Goal: Task Accomplishment & Management: Manage account settings

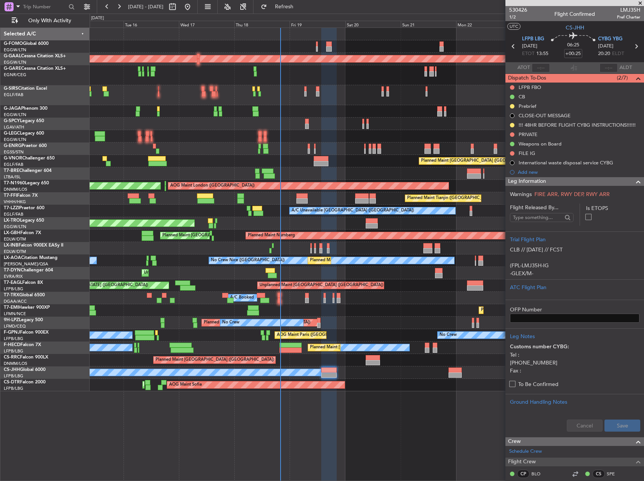
scroll to position [15, 0]
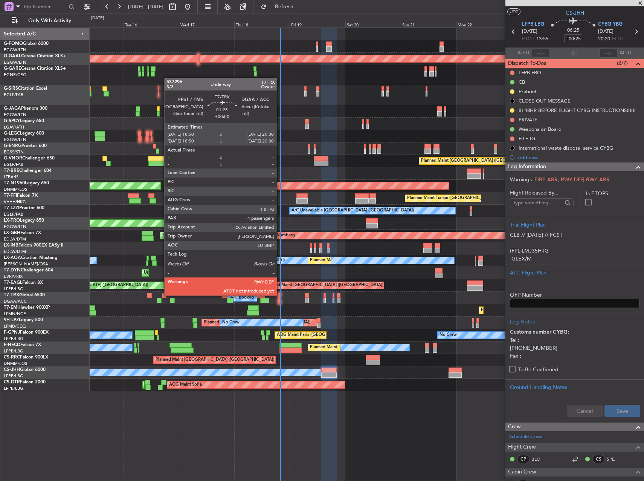
click at [280, 295] on div at bounding box center [280, 295] width 4 height 5
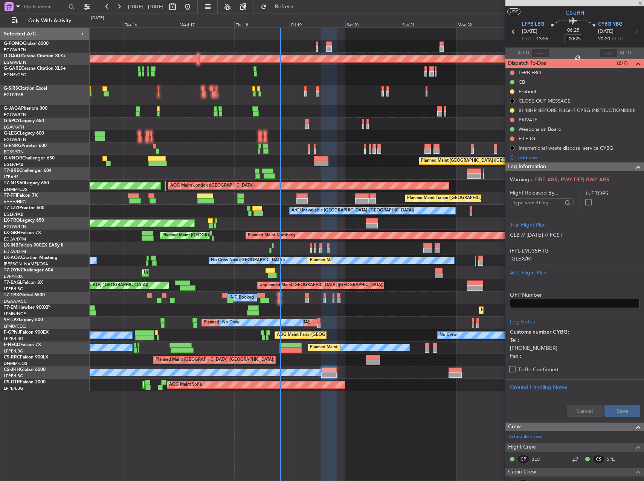
type input "4"
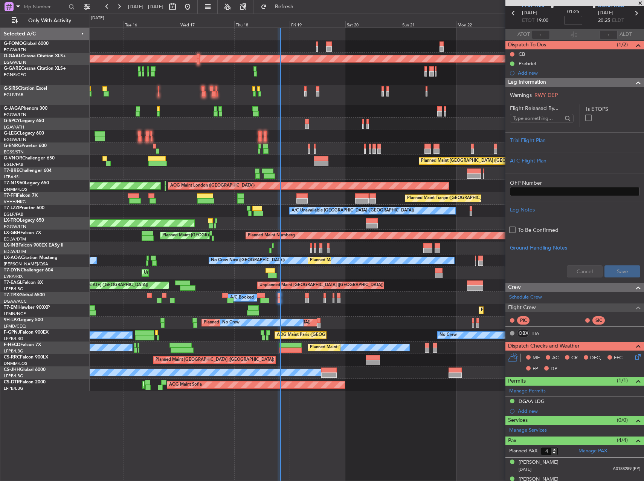
scroll to position [77, 0]
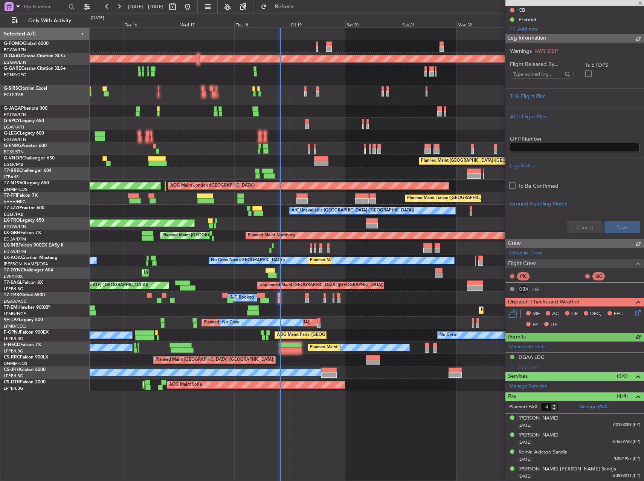
type input "19:49"
click at [286, 358] on div "Planned Maint [GEOGRAPHIC_DATA] ([GEOGRAPHIC_DATA])" at bounding box center [367, 360] width 554 height 12
click at [286, 352] on div at bounding box center [291, 349] width 22 height 5
type input "+00:15"
type input "1"
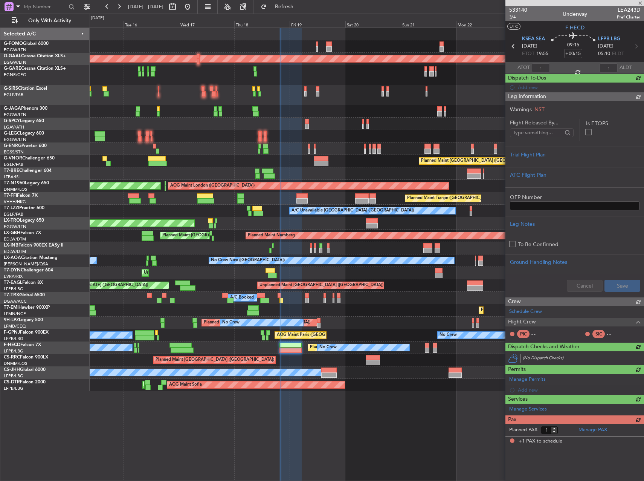
scroll to position [0, 0]
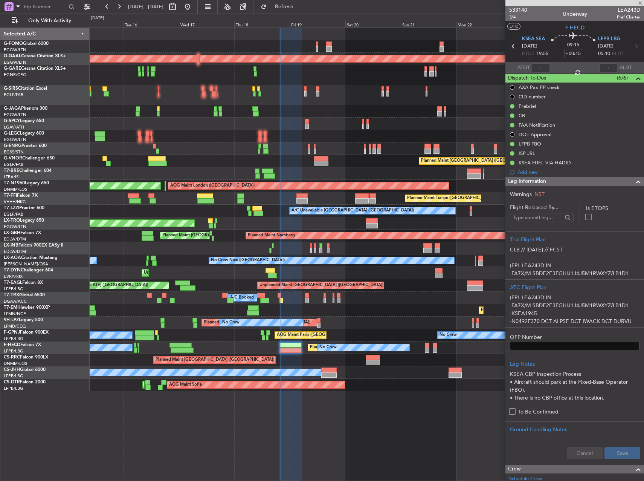
click at [306, 0] on fb-refresh-button "Refresh" at bounding box center [280, 7] width 53 height 14
click at [300, 4] on span "Refresh" at bounding box center [285, 6] width 32 height 5
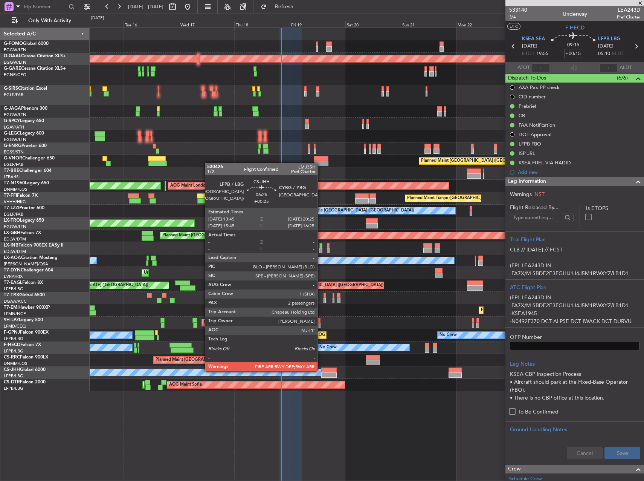
click at [322, 372] on div at bounding box center [328, 369] width 15 height 5
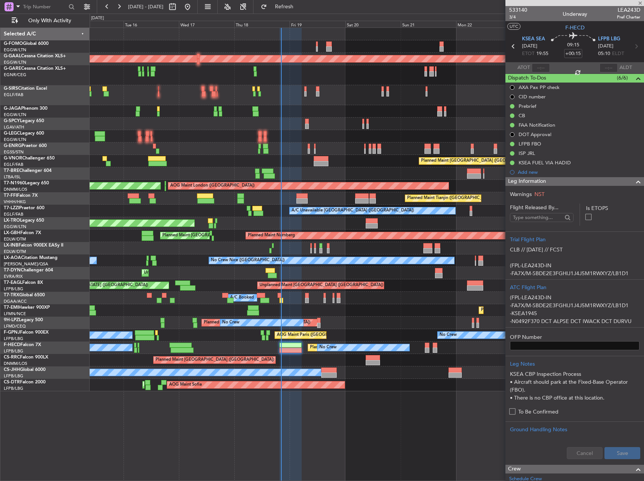
type input "+00:25"
type input "2"
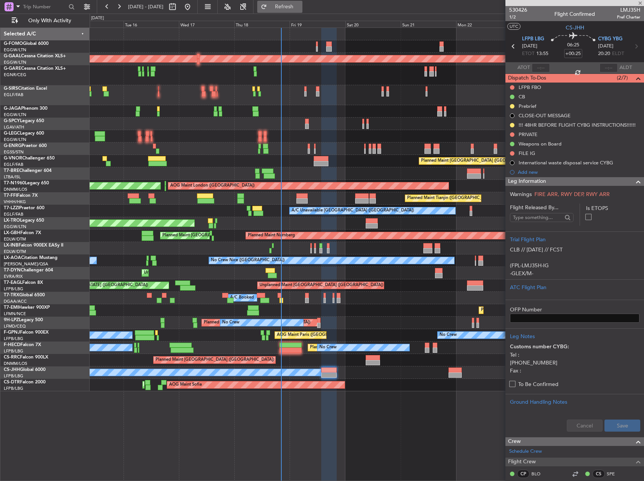
click at [300, 4] on span "Refresh" at bounding box center [285, 6] width 32 height 5
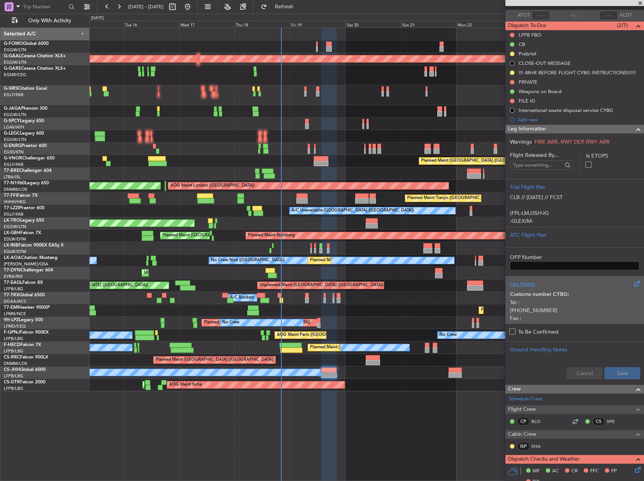
click at [555, 309] on p "[PHONE_NUMBER]" at bounding box center [575, 310] width 130 height 8
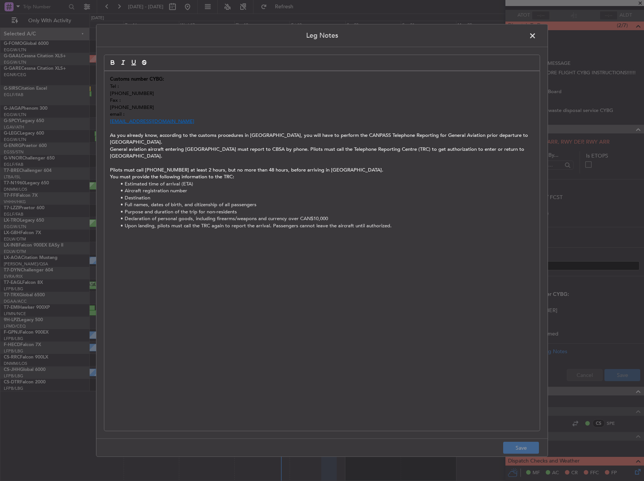
click at [537, 34] on span at bounding box center [537, 37] width 0 height 15
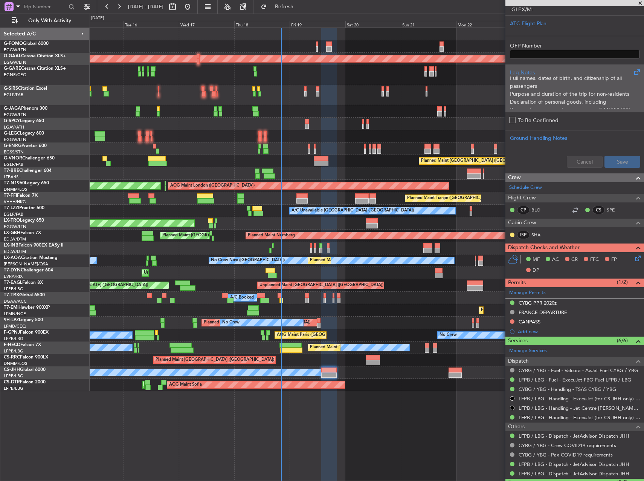
scroll to position [182, 0]
click at [557, 103] on li "Destination" at bounding box center [575, 107] width 130 height 8
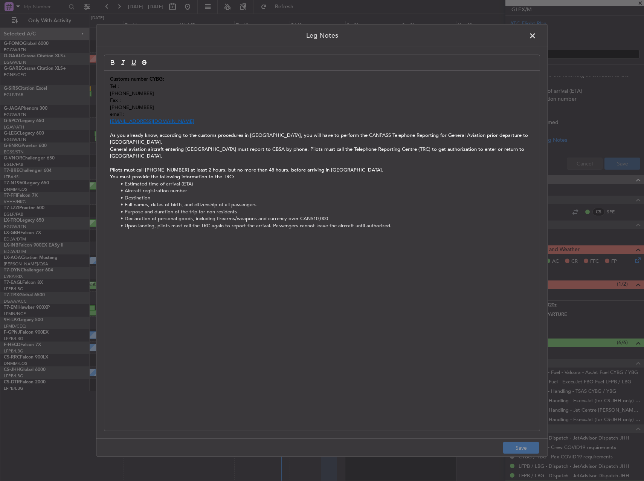
click at [526, 39] on header "Leg Notes" at bounding box center [321, 35] width 451 height 23
click at [537, 39] on span at bounding box center [537, 37] width 0 height 15
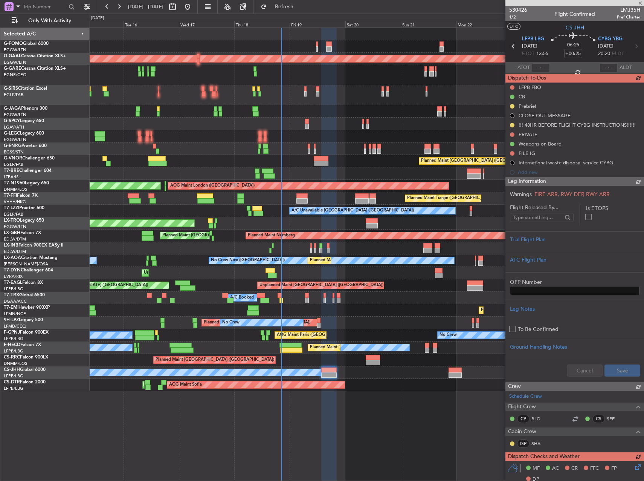
scroll to position [0, 0]
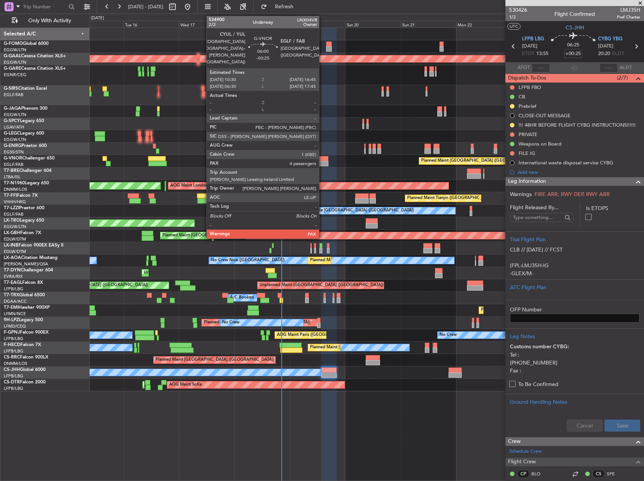
click at [323, 157] on div at bounding box center [321, 158] width 15 height 5
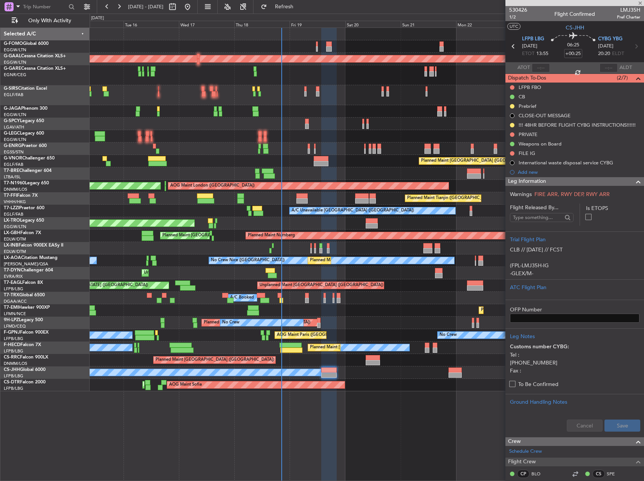
type input "-00:25"
type input "4"
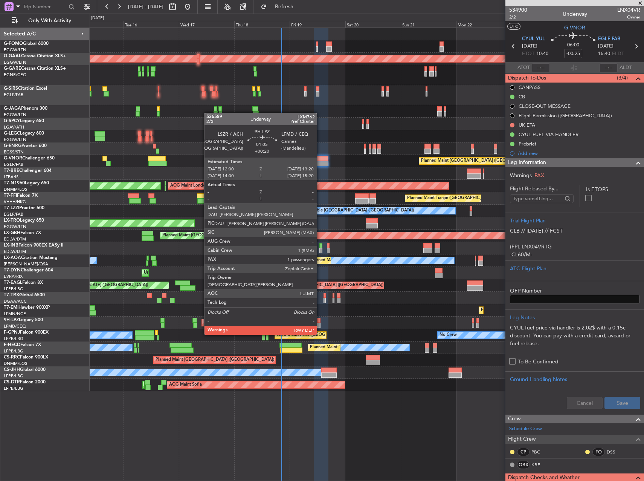
click at [320, 320] on div at bounding box center [318, 320] width 3 height 5
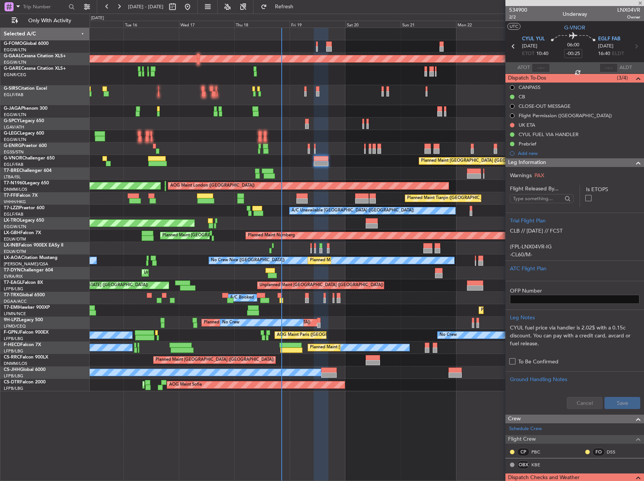
type input "+00:20"
type input "1"
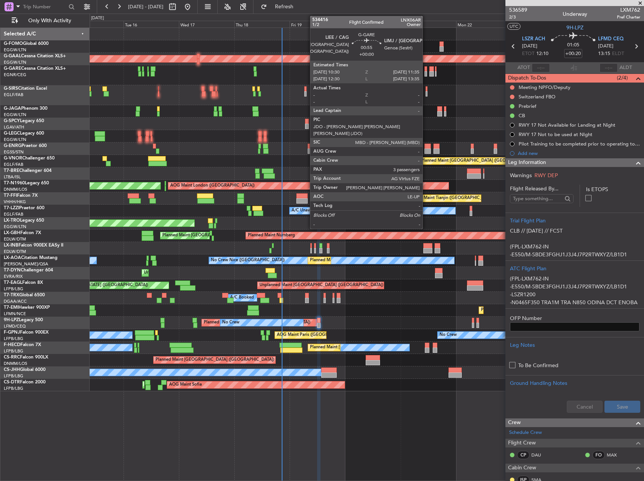
click at [427, 73] on div at bounding box center [426, 73] width 3 height 5
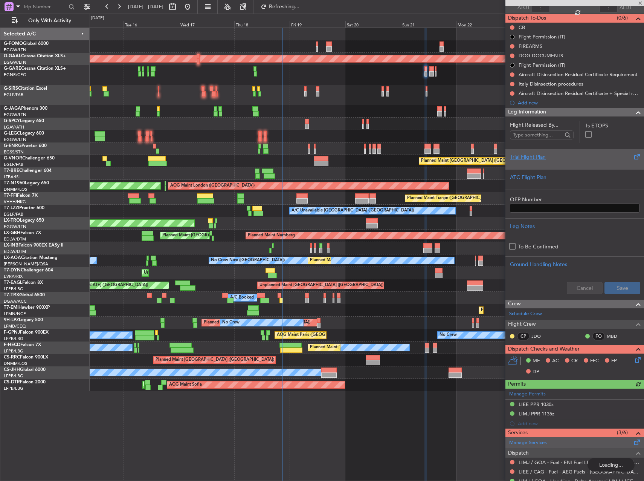
scroll to position [202, 0]
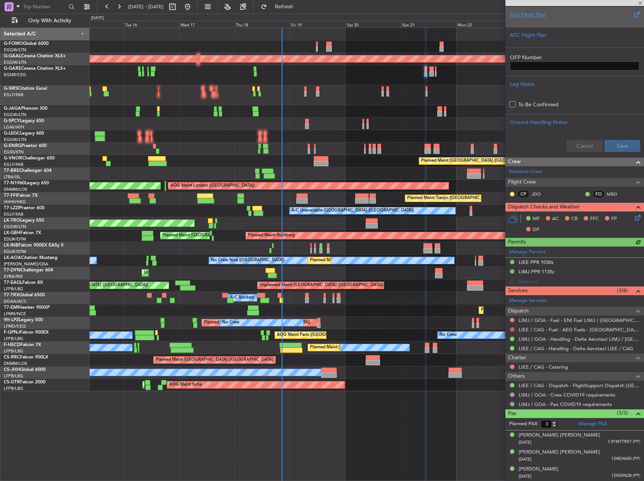
click at [512, 329] on button at bounding box center [512, 329] width 5 height 5
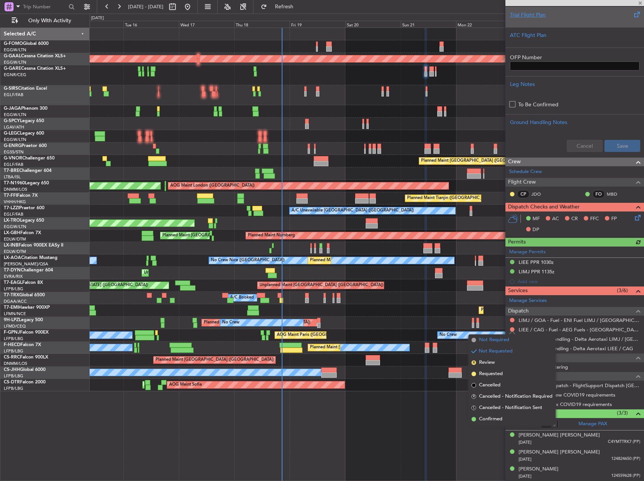
click at [503, 341] on span "Not Required" at bounding box center [494, 340] width 30 height 8
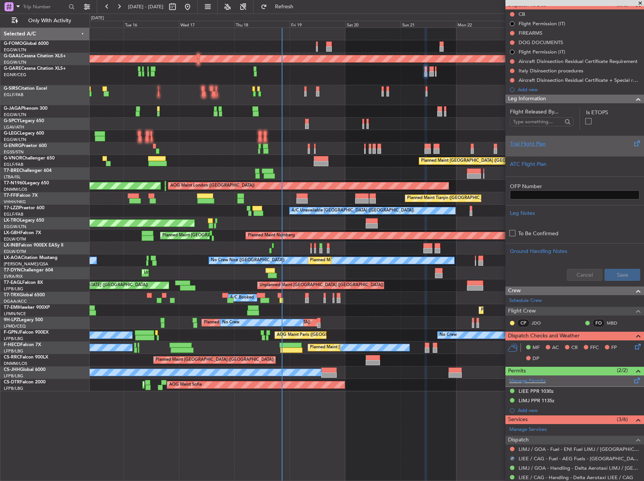
scroll to position [51, 0]
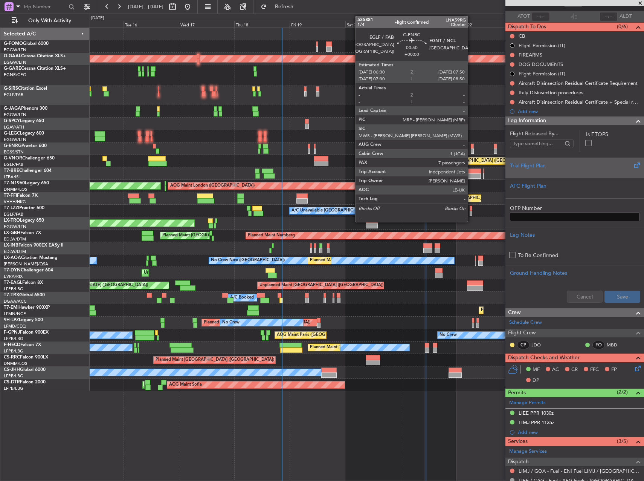
click at [471, 145] on div at bounding box center [472, 146] width 3 height 5
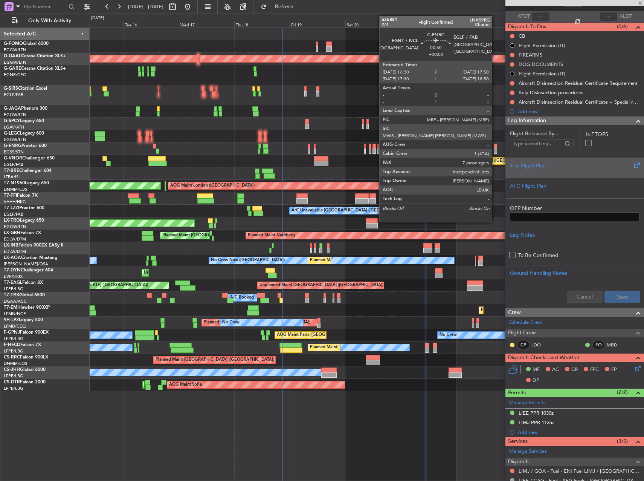
type input "7"
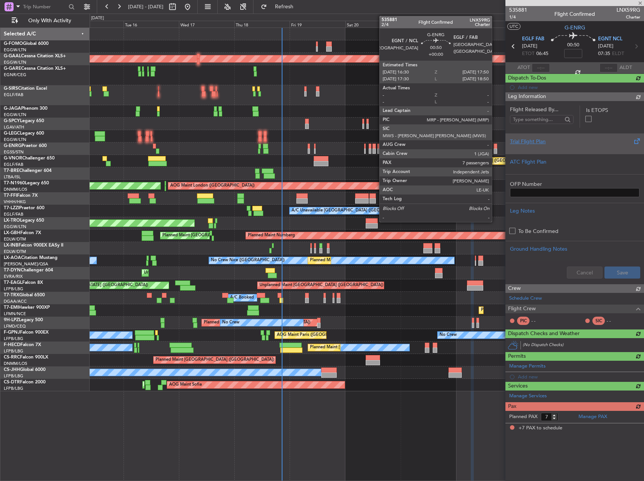
click at [495, 147] on div at bounding box center [495, 146] width 3 height 5
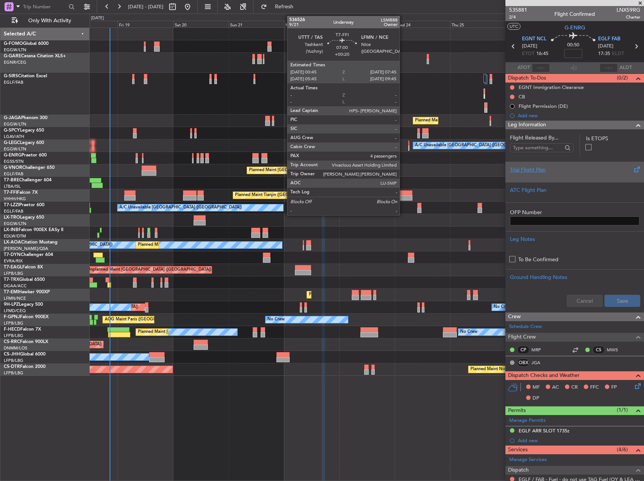
click at [403, 200] on div at bounding box center [404, 197] width 16 height 5
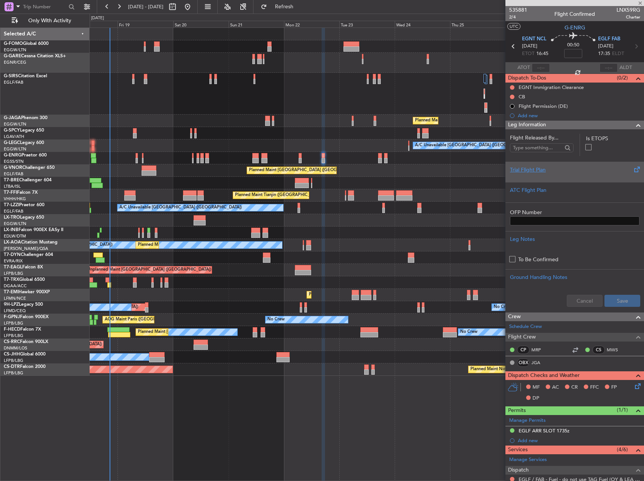
type input "+00:20"
type input "4"
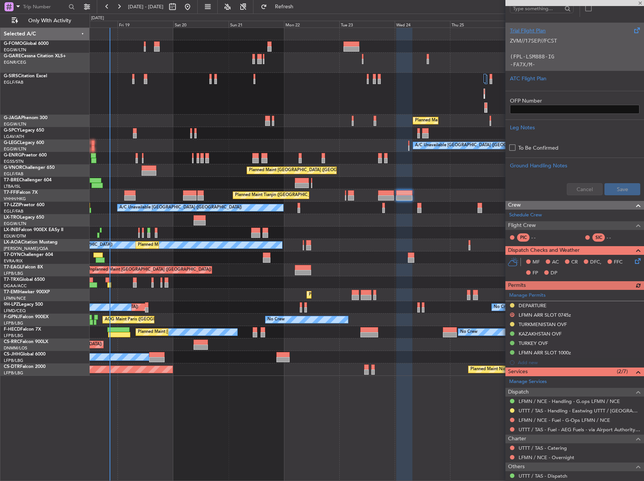
scroll to position [237, 0]
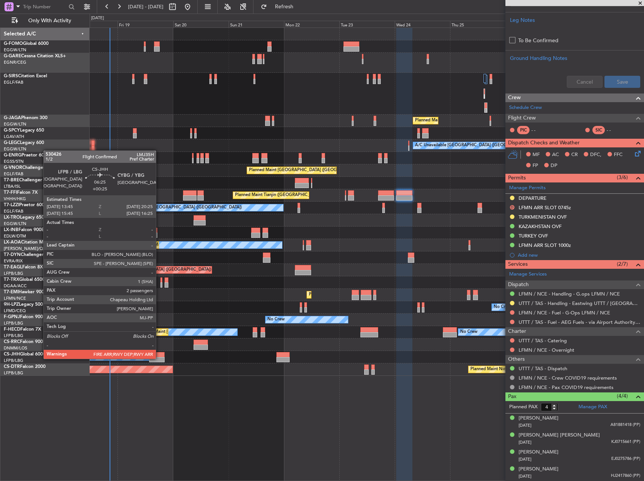
click at [158, 359] on div at bounding box center [156, 359] width 15 height 5
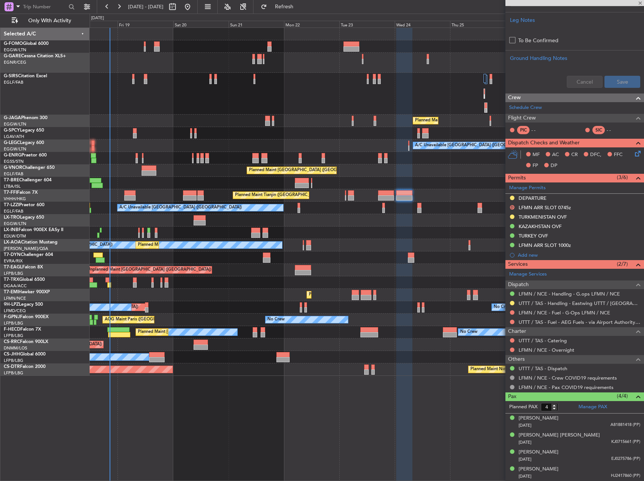
type input "+00:25"
type input "2"
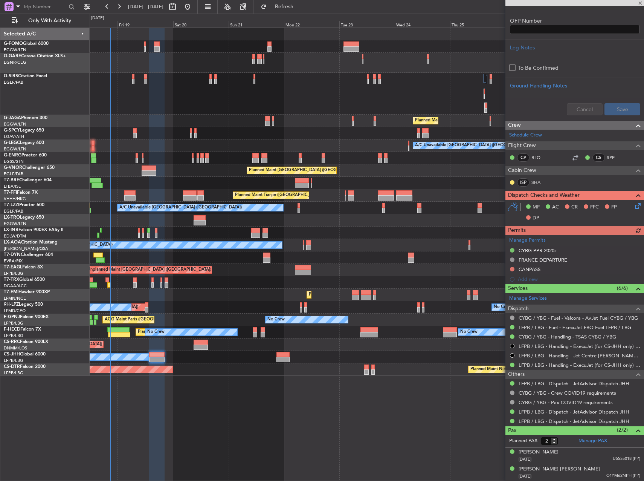
scroll to position [316, 0]
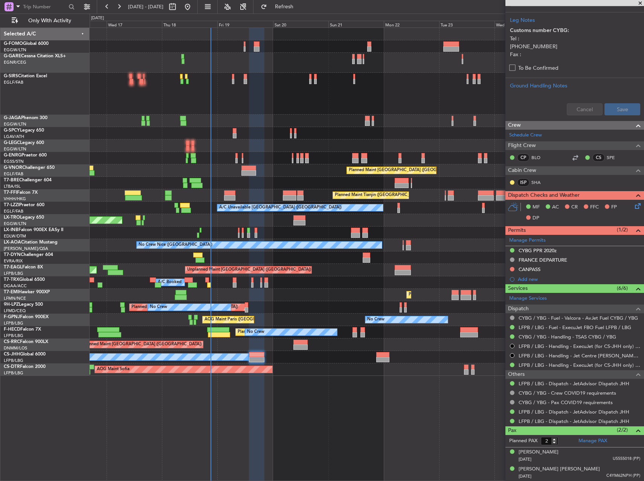
click at [354, 224] on div "Unplanned Maint [GEOGRAPHIC_DATA] ([PERSON_NAME] Intl)" at bounding box center [367, 220] width 554 height 12
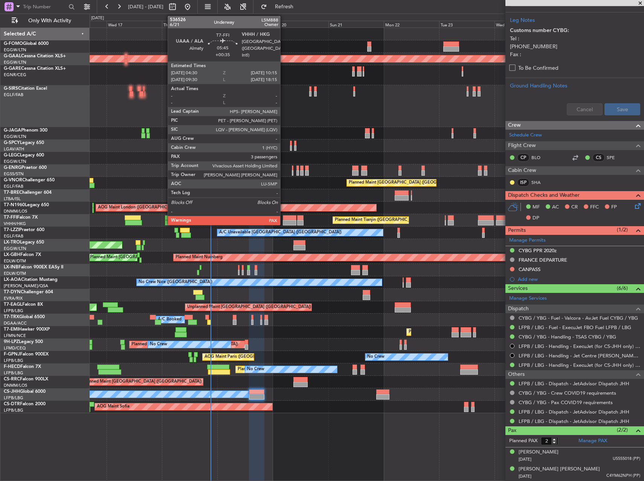
click at [284, 216] on div at bounding box center [290, 217] width 14 height 5
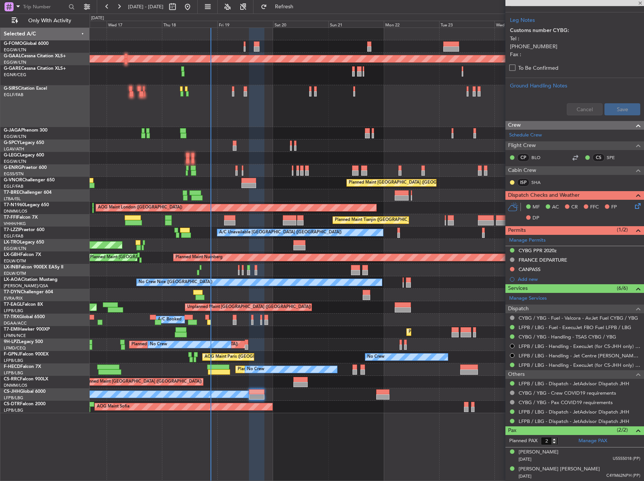
type input "+00:35"
type input "3"
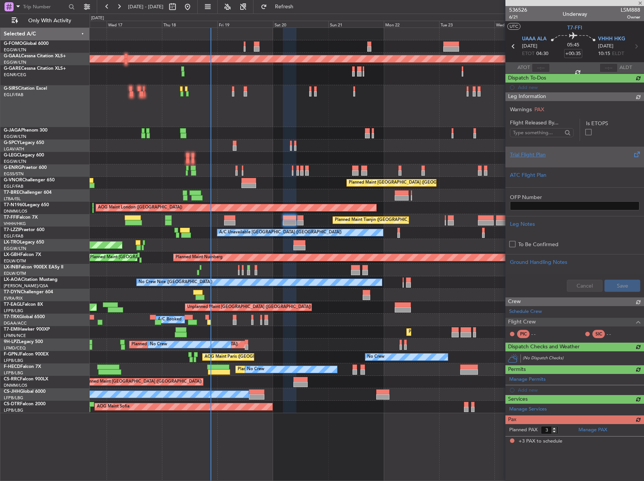
scroll to position [0, 0]
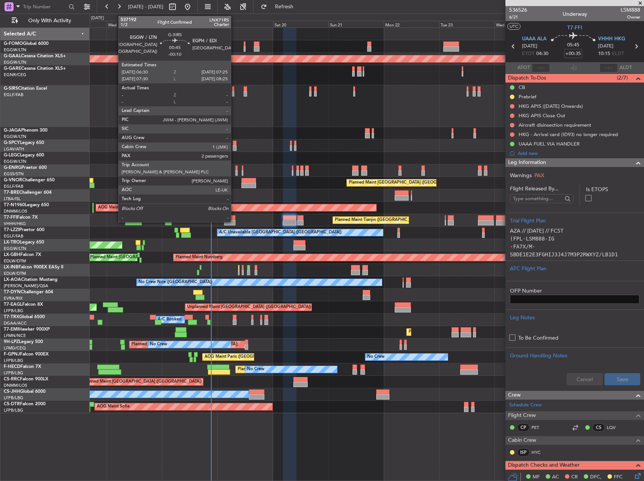
click at [234, 90] on div at bounding box center [233, 88] width 2 height 5
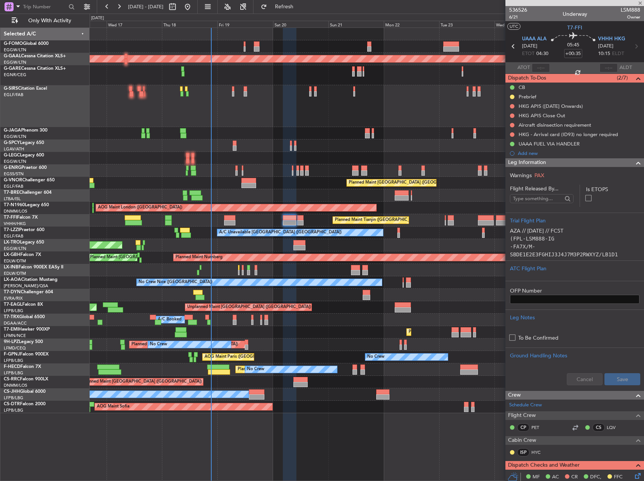
type input "-00:10"
type input "2"
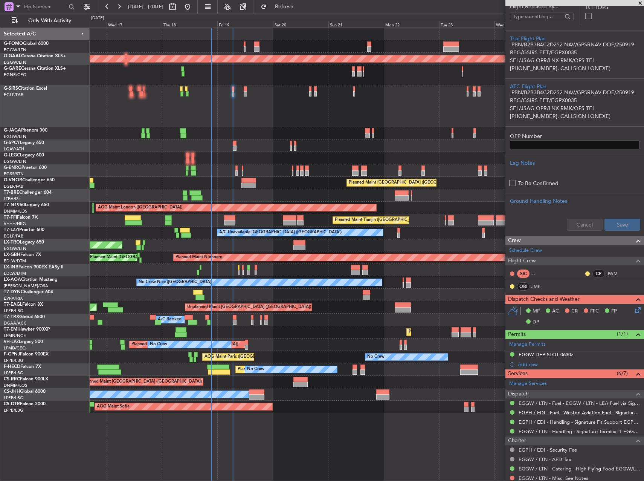
scroll to position [216, 0]
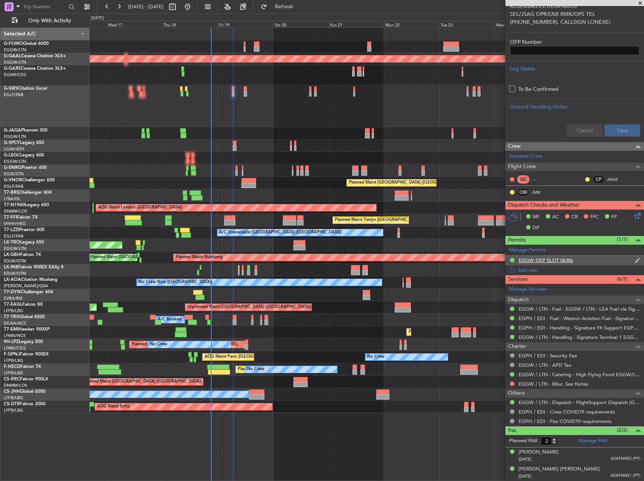
click at [546, 264] on div "EGGW DEP SLOT 0630z" at bounding box center [575, 260] width 139 height 9
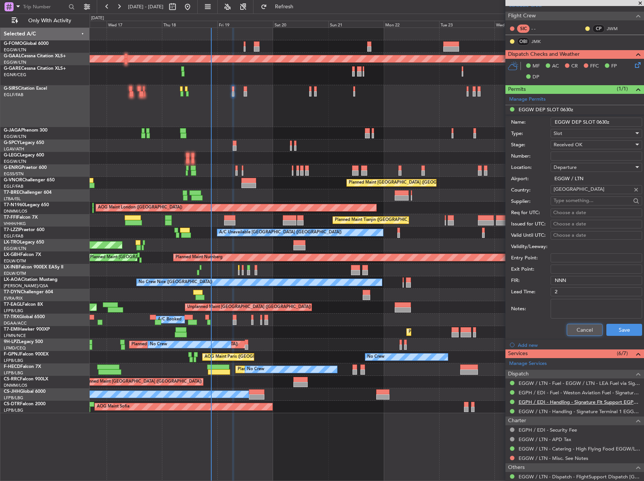
click at [570, 330] on button "Cancel" at bounding box center [585, 330] width 36 height 12
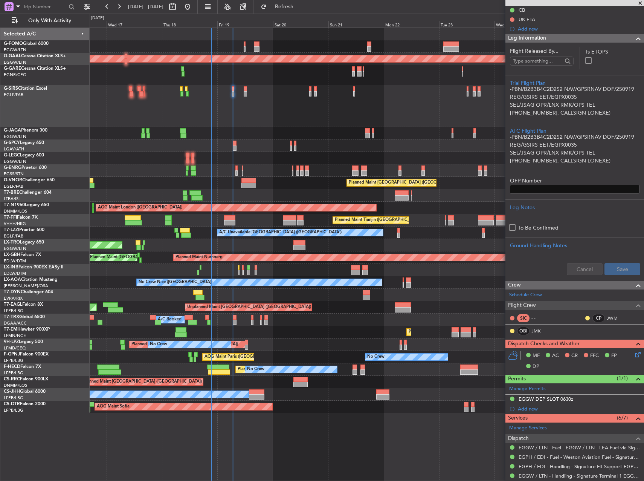
scroll to position [0, 0]
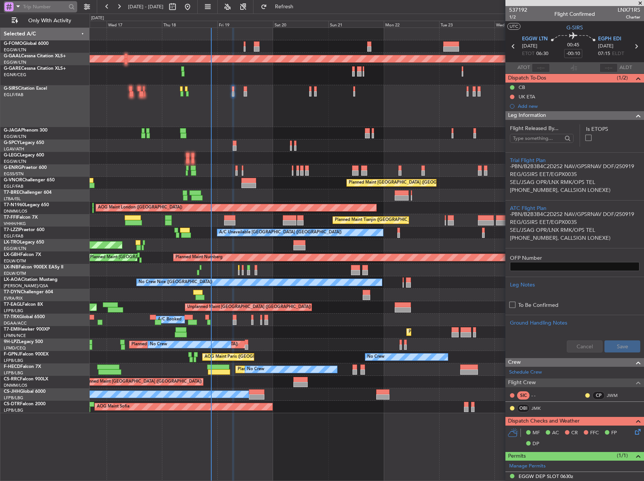
click at [14, 7] on span at bounding box center [18, 6] width 9 height 9
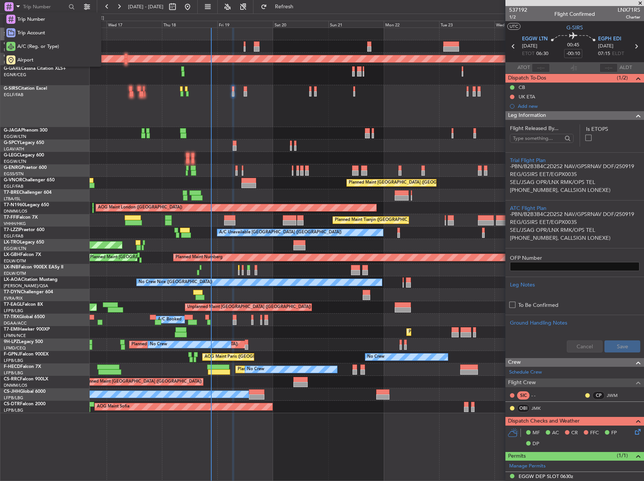
drag, startPoint x: 21, startPoint y: 55, endPoint x: 33, endPoint y: 26, distance: 31.4
click at [21, 55] on div "Airport" at bounding box center [53, 60] width 97 height 14
click at [40, 8] on input "text" at bounding box center [44, 6] width 43 height 11
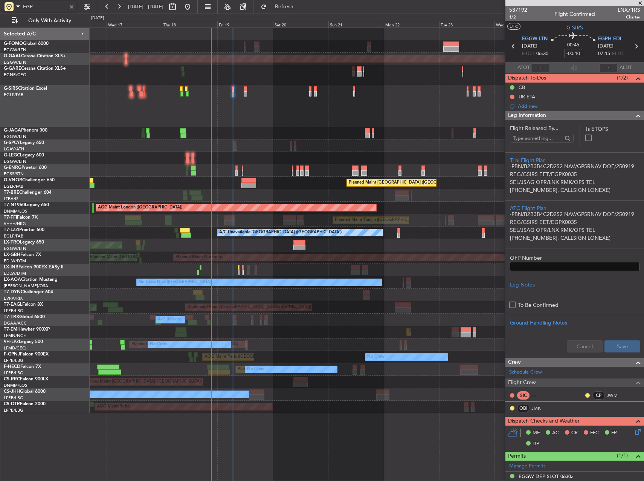
type input "EGPH"
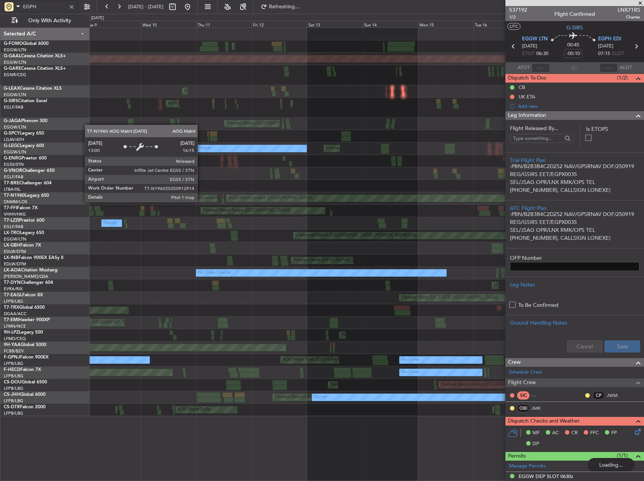
click at [261, 201] on div "AOG Maint London ([GEOGRAPHIC_DATA])" at bounding box center [368, 198] width 285 height 8
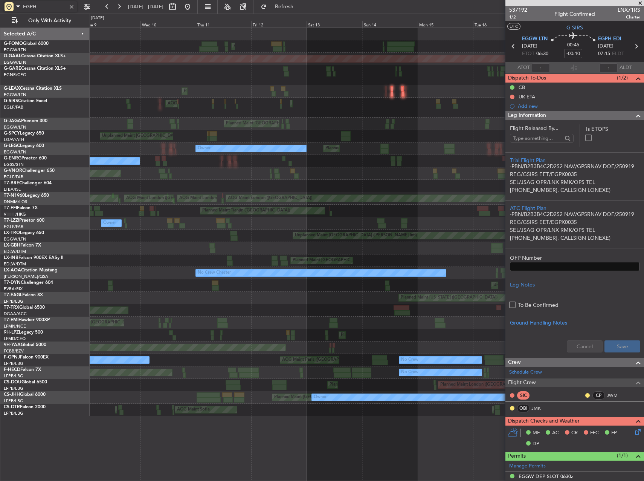
click at [584, 127] on fb-app "EGPH 09 Sep 2025 - 19 Sep 2025 Refresh Quick Links Only With Activity Planned M…" at bounding box center [322, 243] width 644 height 475
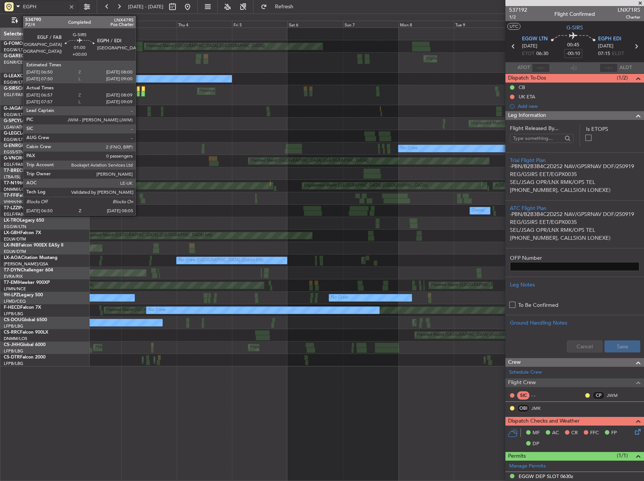
click at [139, 87] on div at bounding box center [138, 88] width 3 height 5
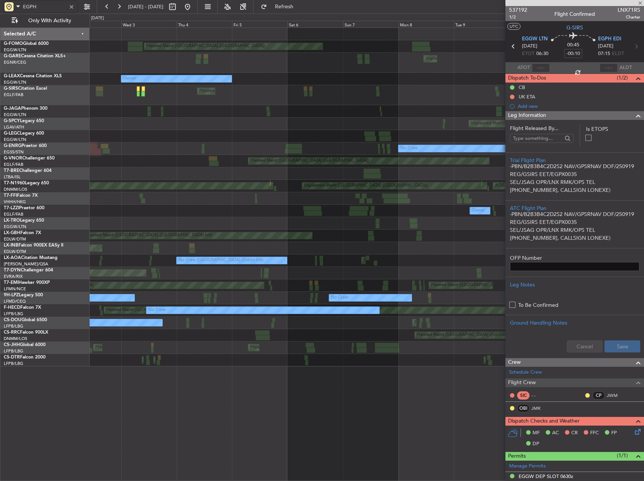
type input "06:57"
type input "07:59"
type input "0"
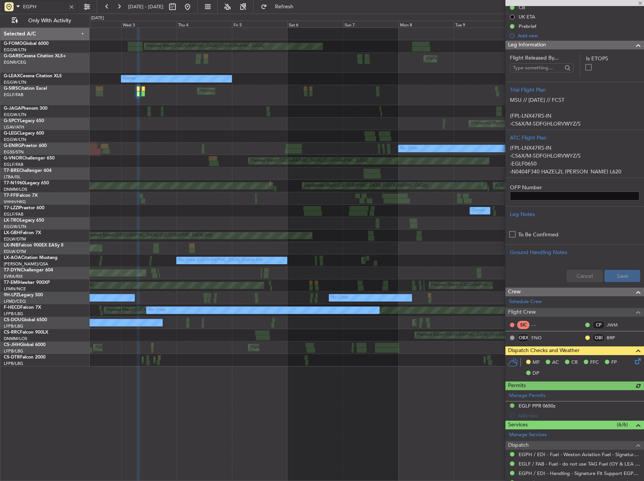
scroll to position [113, 0]
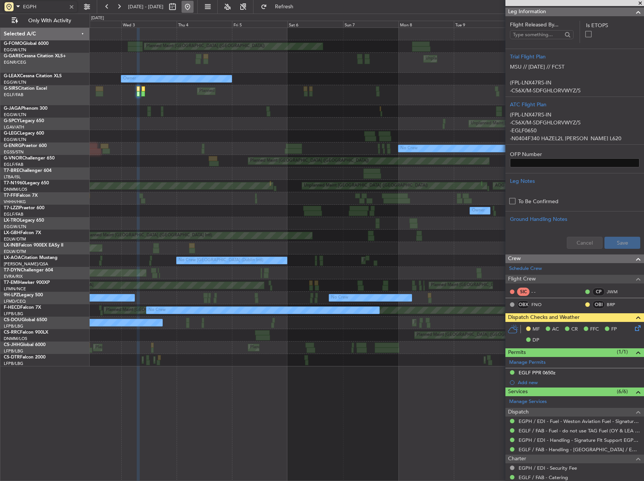
type input "EGPH"
click at [194, 6] on button at bounding box center [188, 7] width 12 height 12
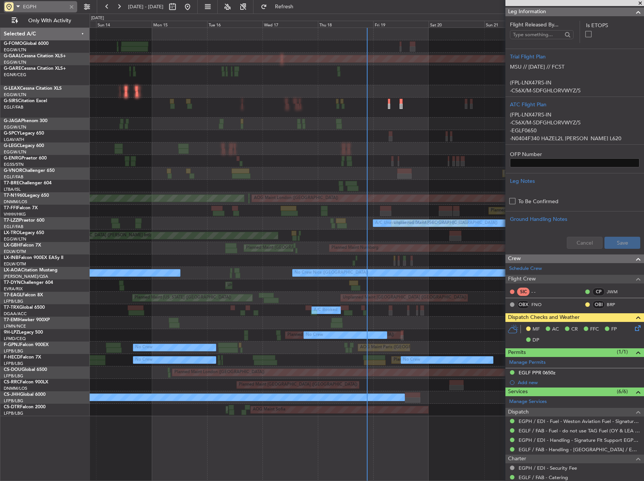
click at [11, 7] on div at bounding box center [9, 6] width 9 height 9
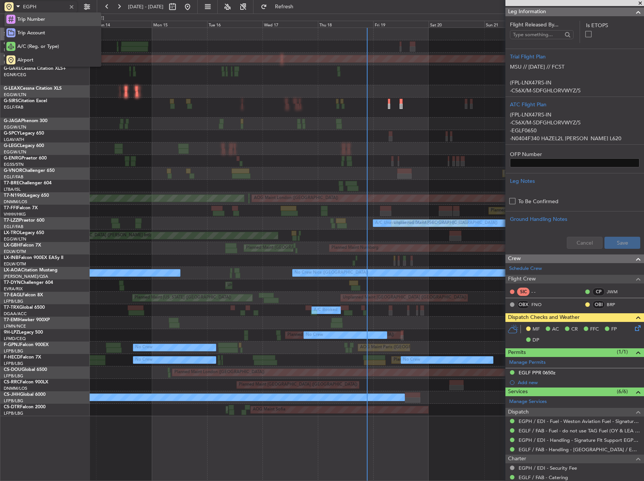
click at [22, 23] on span "Trip Number" at bounding box center [31, 20] width 28 height 8
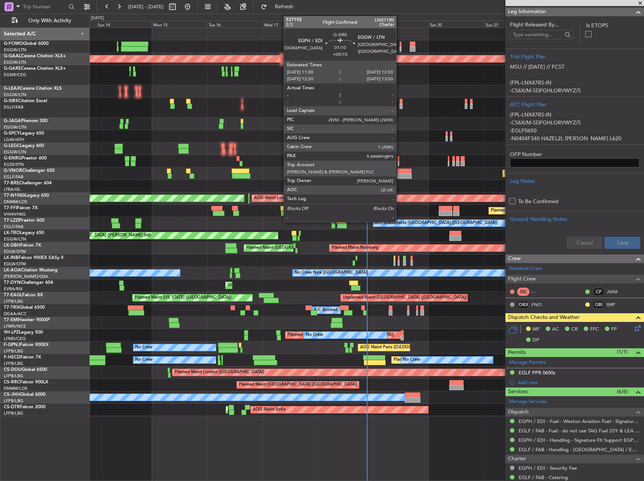
click at [400, 103] on div at bounding box center [401, 101] width 3 height 5
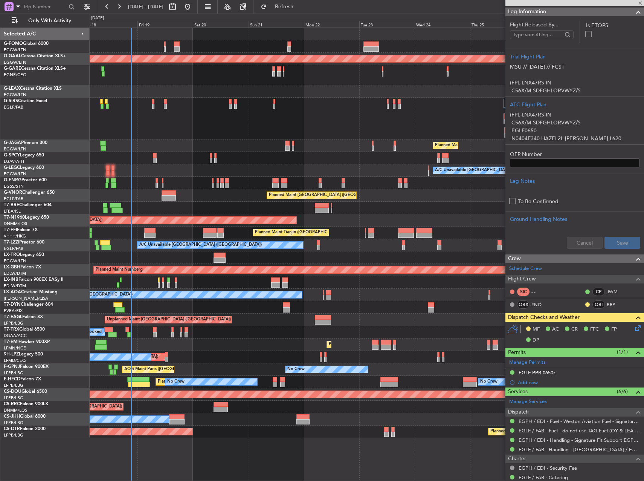
type input "+00:15"
type input "6"
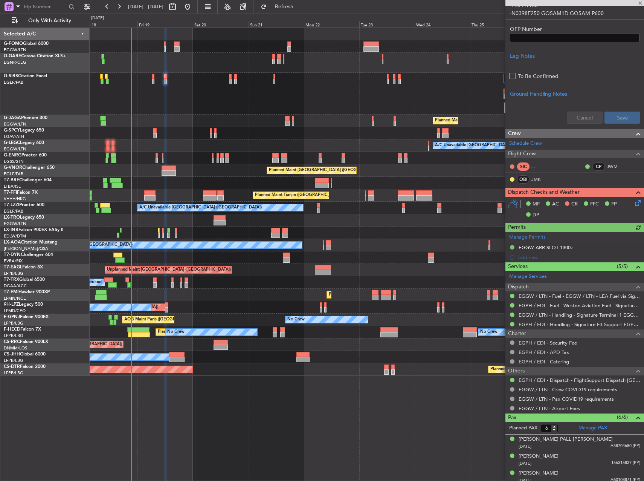
scroll to position [284, 0]
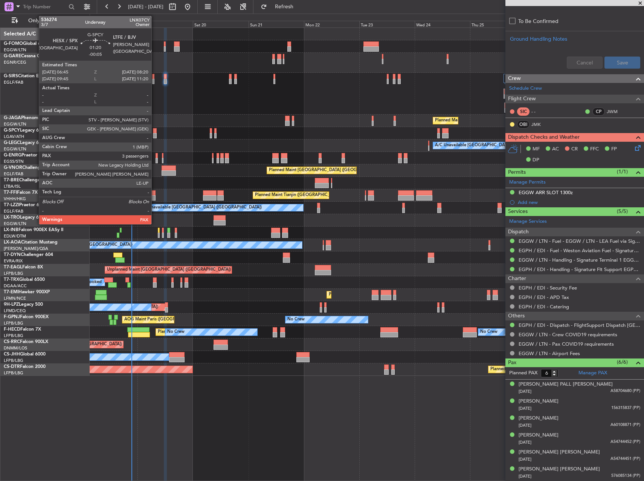
click at [155, 135] on div at bounding box center [155, 135] width 4 height 5
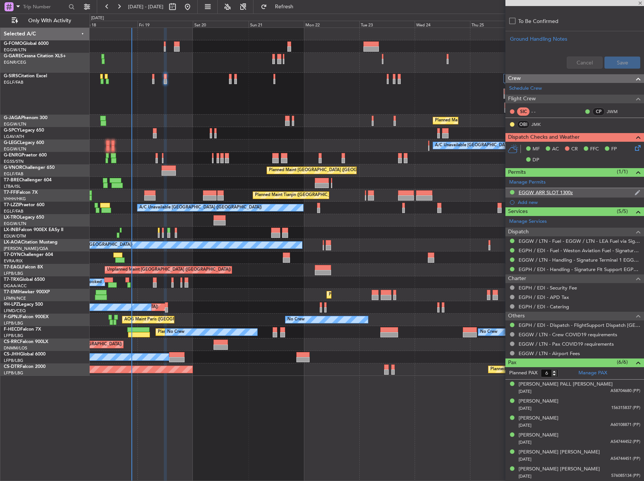
type input "-00:05"
type input "3"
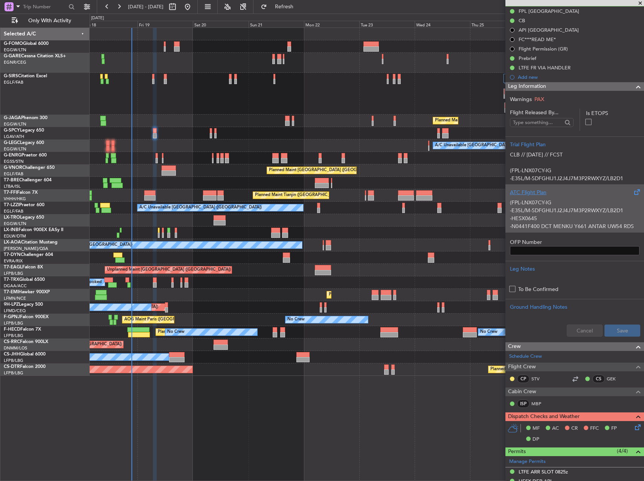
scroll to position [75, 0]
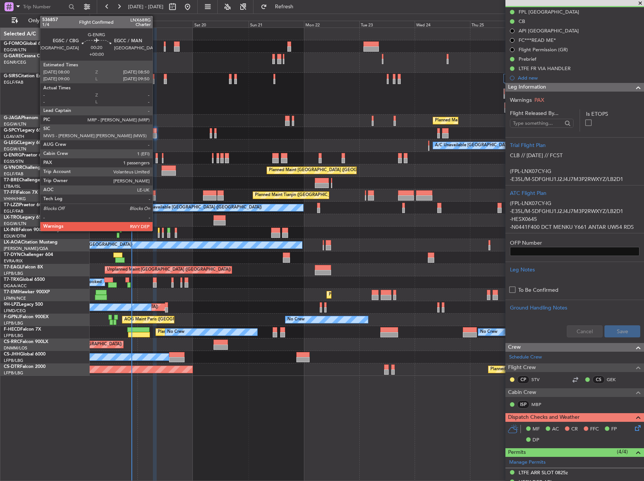
click at [156, 156] on div at bounding box center [157, 155] width 2 height 5
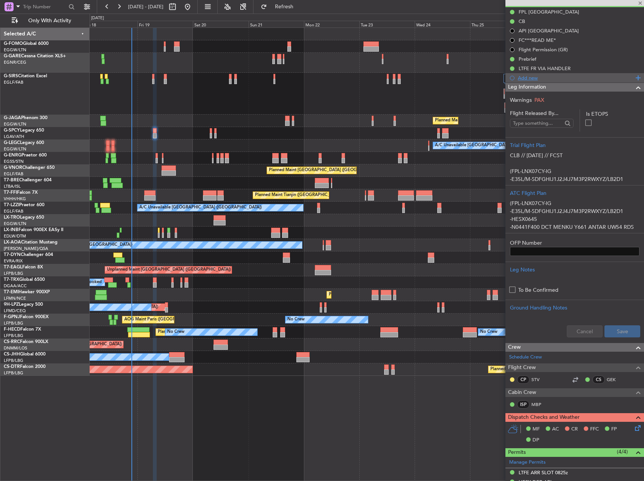
type input "1"
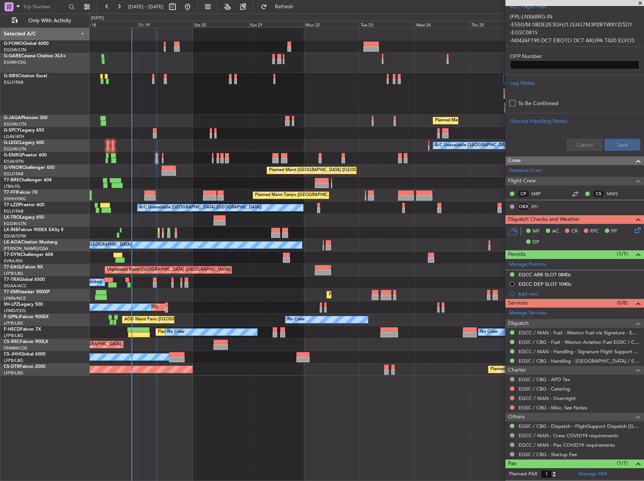
scroll to position [240, 0]
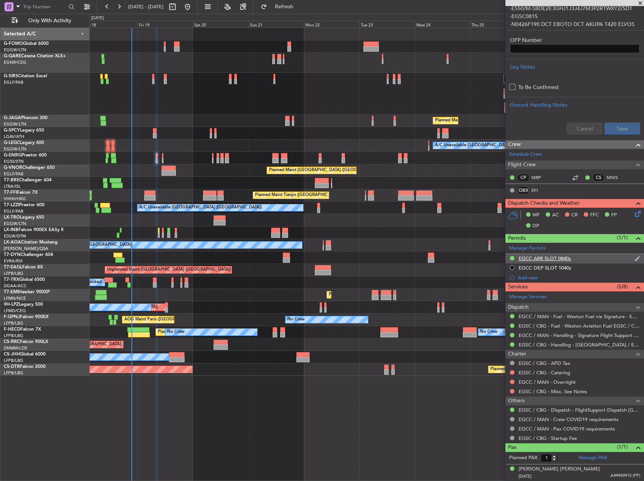
click at [537, 257] on div "EGCC ARR SLOT 0840z" at bounding box center [545, 258] width 52 height 6
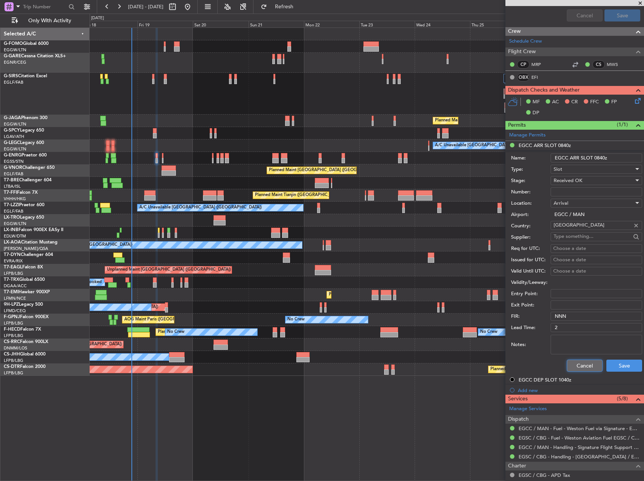
click at [573, 364] on button "Cancel" at bounding box center [585, 365] width 36 height 12
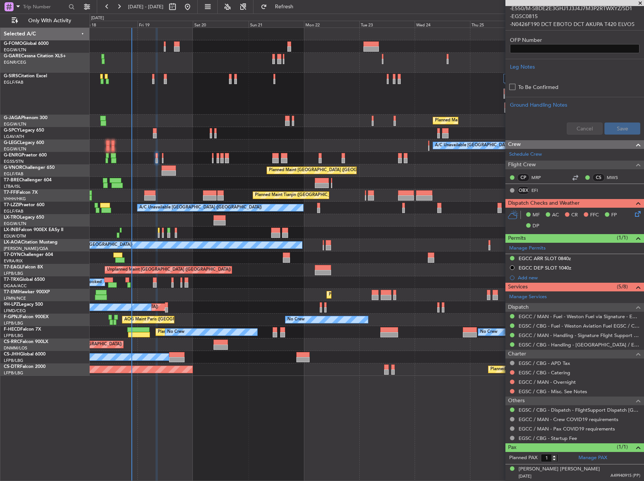
click at [187, 165] on div "Planned Maint [GEOGRAPHIC_DATA] ([GEOGRAPHIC_DATA])" at bounding box center [367, 170] width 554 height 12
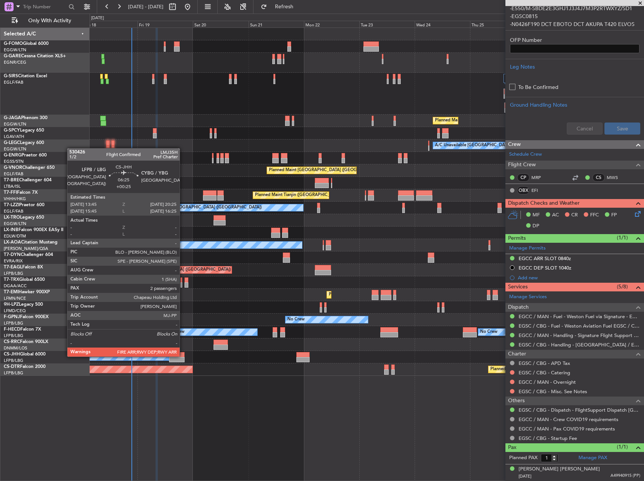
click at [183, 356] on div at bounding box center [176, 354] width 15 height 5
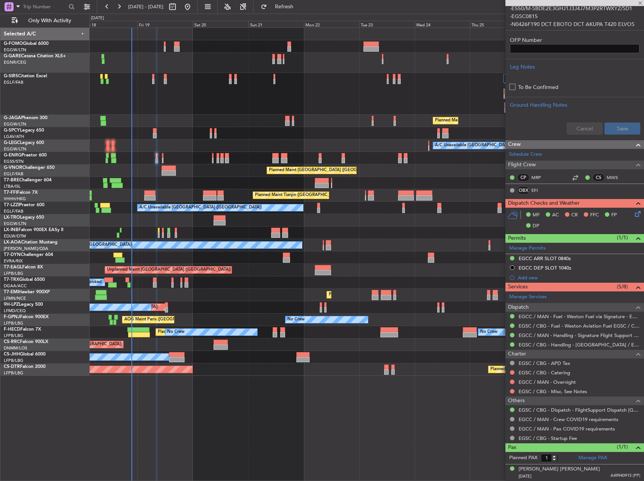
type input "+00:25"
type input "2"
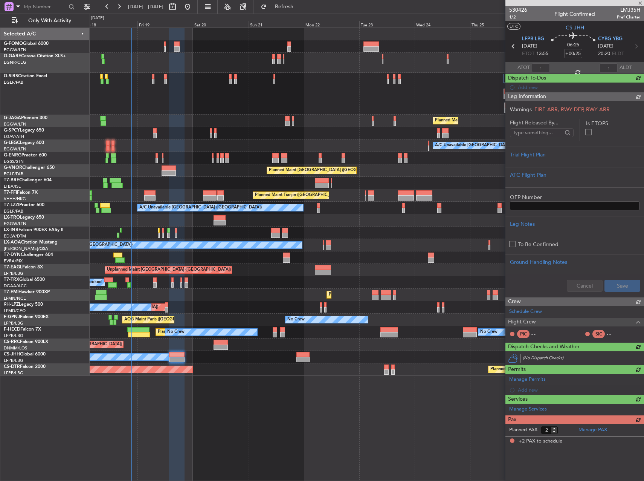
scroll to position [0, 0]
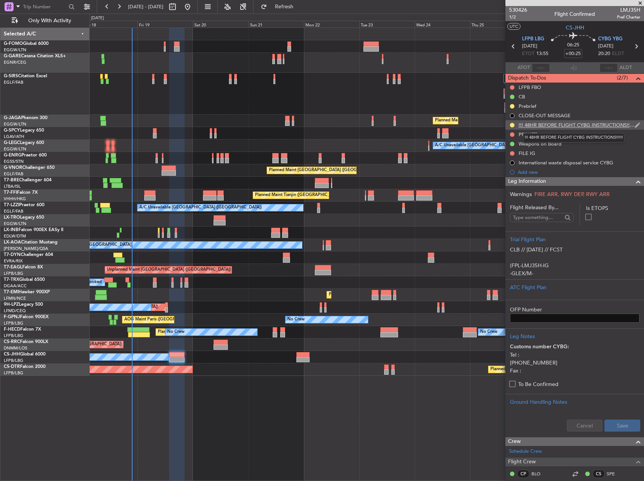
click at [565, 127] on div "!!! 48HR BEFORE FLIGHT CYBG INSTRUCTIONS!!!!!!" at bounding box center [577, 125] width 116 height 6
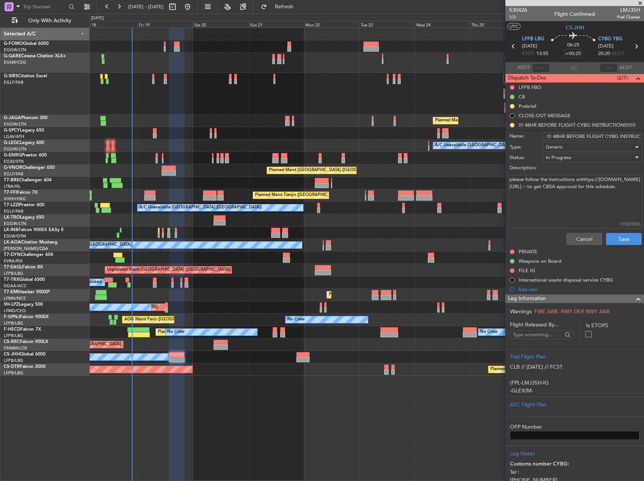
drag, startPoint x: 563, startPoint y: 211, endPoint x: 499, endPoint y: 189, distance: 67.4
click at [499, 189] on fb-app "18 Sep 2025 - 28 Sep 2025 Refresh Quick Links Only With Activity Planned Maint …" at bounding box center [322, 243] width 644 height 475
click at [571, 203] on textarea "please follow the instructions onhttps://aeroport.saguenay.ca/en/pilot-and-airl…" at bounding box center [575, 202] width 133 height 54
drag, startPoint x: 509, startPoint y: 187, endPoint x: 547, endPoint y: 197, distance: 38.8
click at [547, 197] on textarea "please follow the instructions onhttps://aeroport.saguenay.ca/en/pilot-and-airl…" at bounding box center [575, 202] width 133 height 54
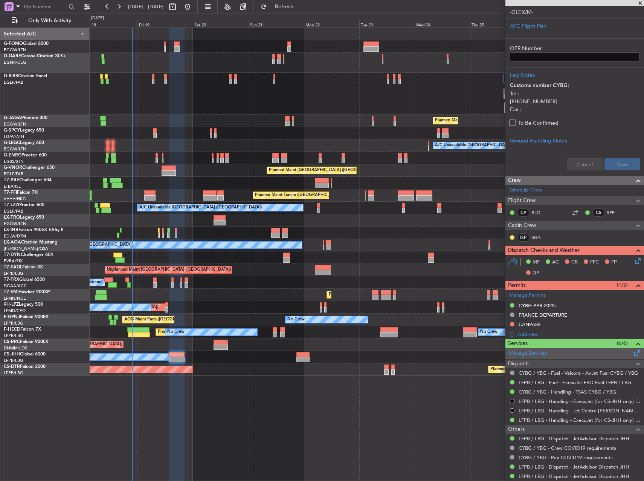
scroll to position [414, 0]
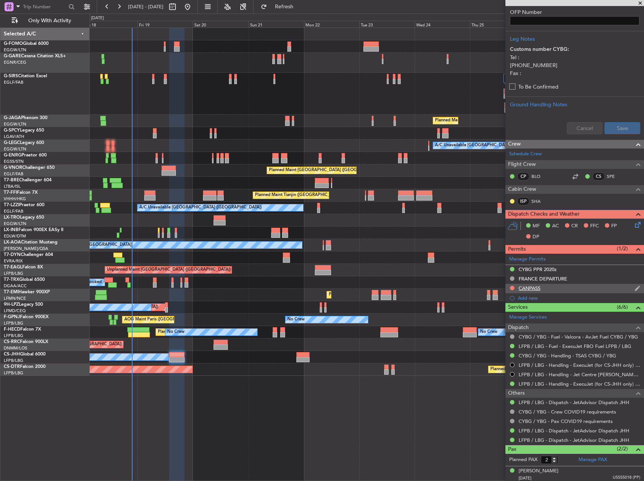
click at [552, 290] on div "CANPASS" at bounding box center [575, 288] width 139 height 9
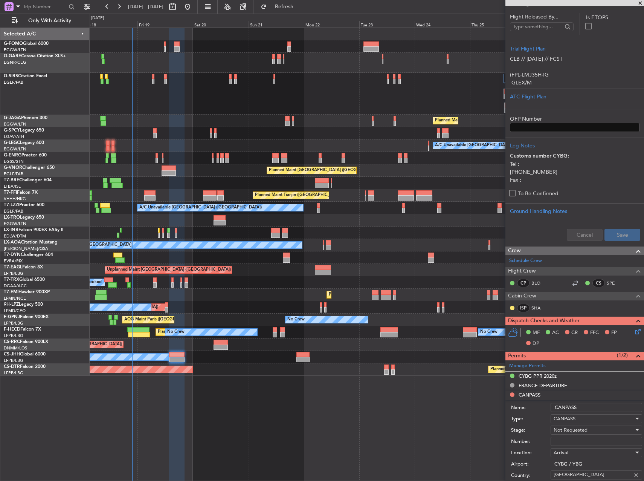
scroll to position [264, 0]
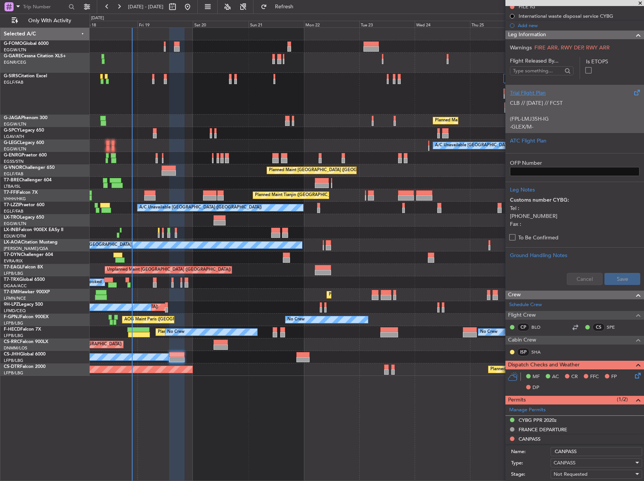
click at [544, 116] on p "CLB // 17SEP // FCST (FPL-LMJ35H-IG -GLEX/M-SBDE1E2E3FGHIJ1J3J4J5LM1M2OP2RWXYZ/…" at bounding box center [575, 202] width 130 height 206
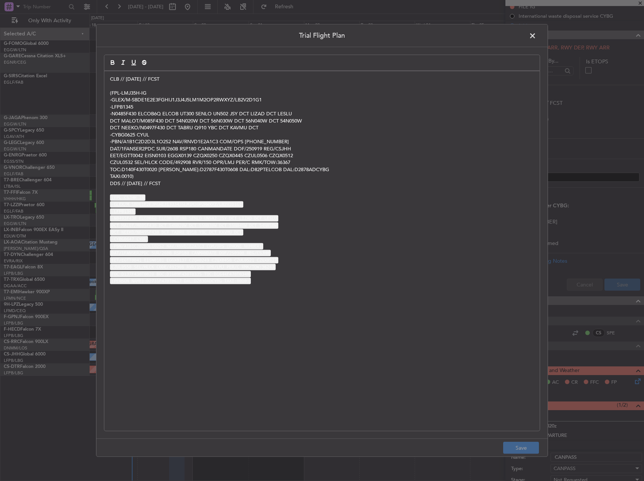
click at [537, 38] on span at bounding box center [537, 37] width 0 height 15
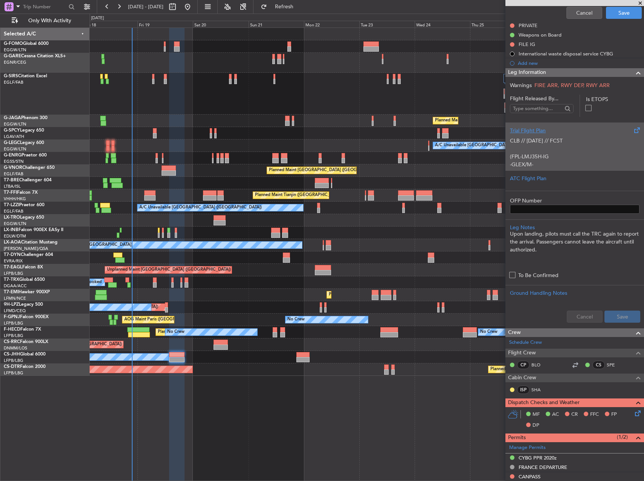
scroll to position [0, 0]
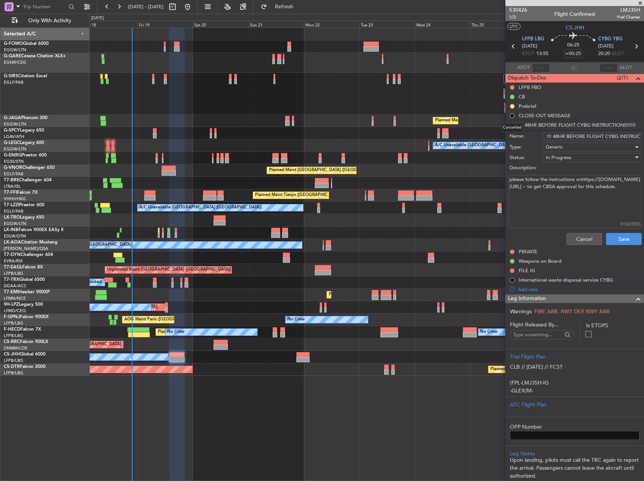
click at [511, 127] on div "Cancelled" at bounding box center [512, 127] width 22 height 9
click at [511, 124] on li "!!! 48HR BEFORE FLIGHT CYBG INSTRUCTIONS!!!!!! Name: !!! 48HR BEFORE FLIGHT CYB…" at bounding box center [575, 184] width 139 height 128
click at [587, 238] on button "Cancel" at bounding box center [585, 239] width 36 height 12
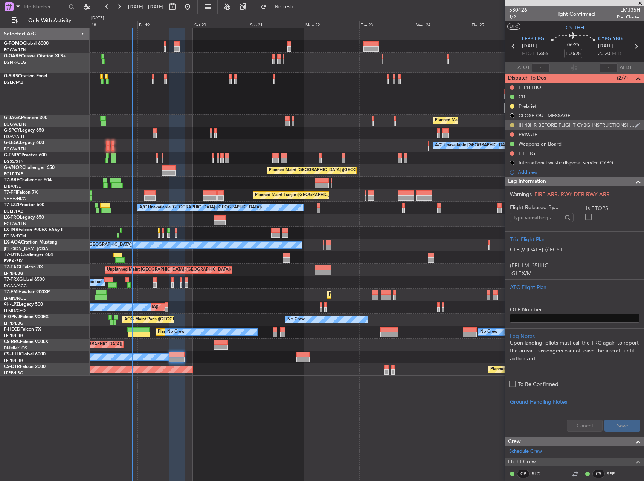
click at [512, 125] on button at bounding box center [512, 125] width 5 height 5
click at [506, 162] on span "Completed" at bounding box center [515, 158] width 25 height 8
click at [512, 88] on button at bounding box center [512, 87] width 5 height 5
click at [508, 135] on span "Cancelled" at bounding box center [513, 132] width 21 height 8
click at [511, 105] on button at bounding box center [512, 106] width 5 height 5
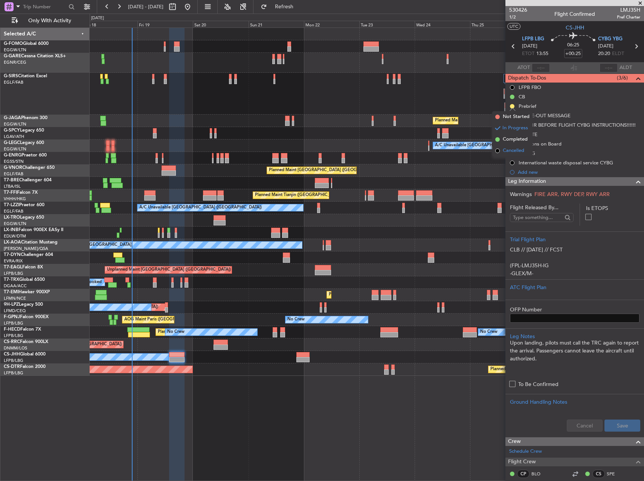
click at [512, 146] on li "Cancelled" at bounding box center [512, 150] width 40 height 11
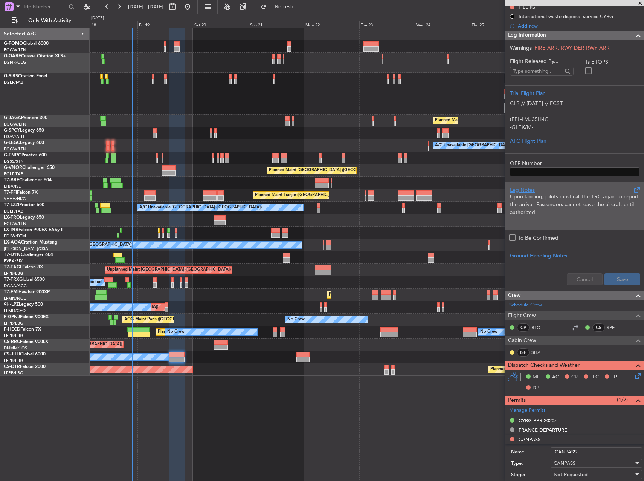
scroll to position [151, 0]
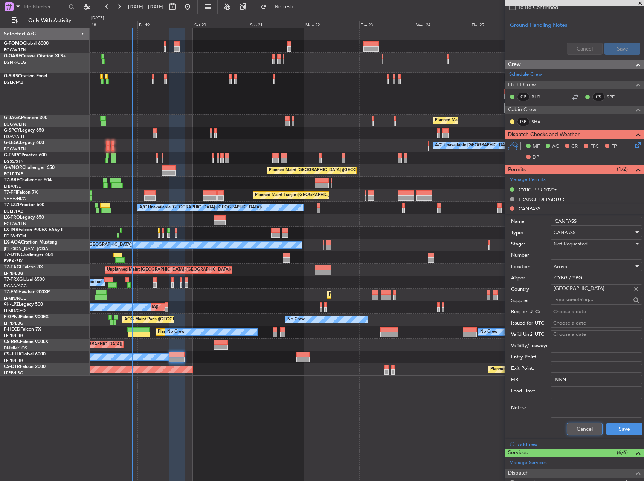
click at [586, 425] on button "Cancel" at bounding box center [585, 429] width 36 height 12
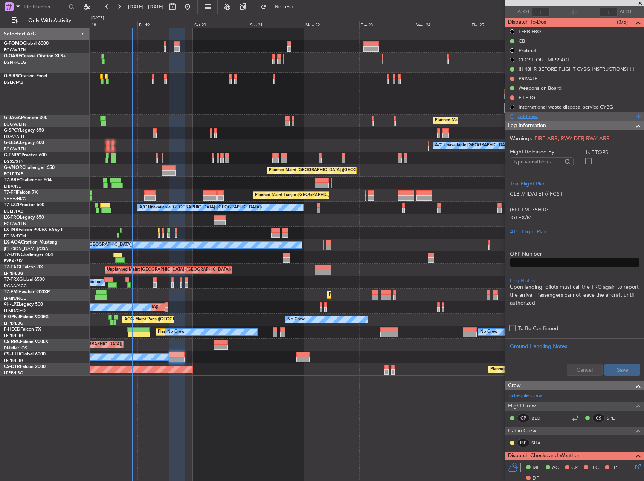
scroll to position [0, 0]
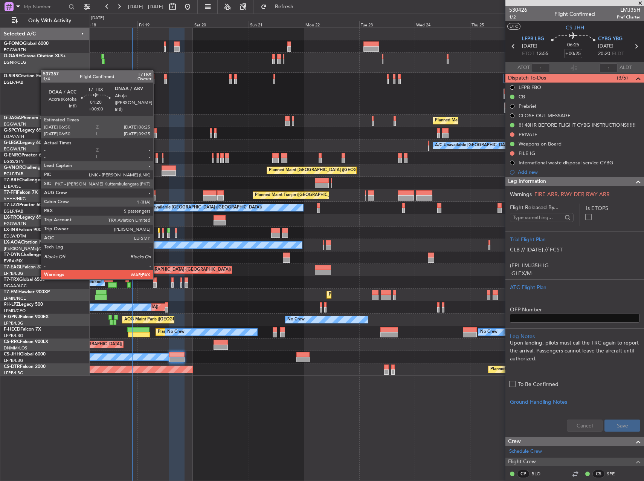
click at [157, 278] on div at bounding box center [155, 279] width 4 height 5
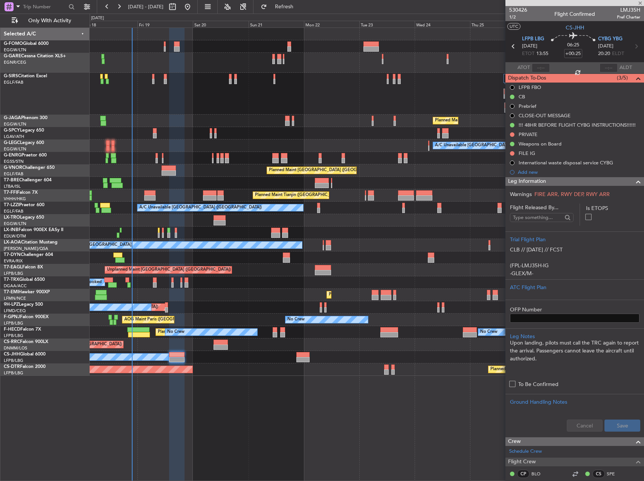
type input "8"
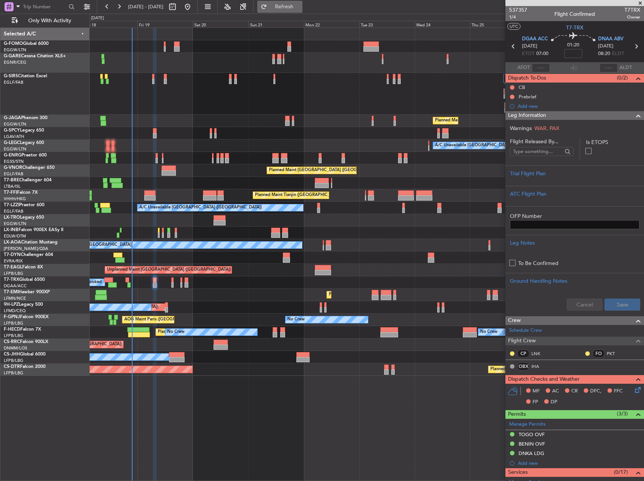
click at [295, 8] on span "Refresh" at bounding box center [285, 6] width 32 height 5
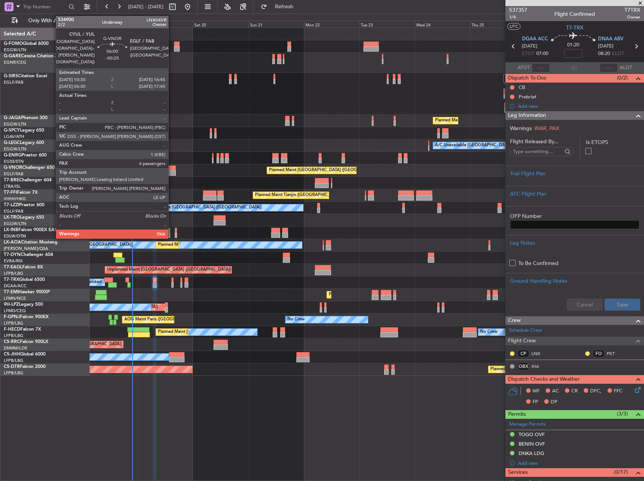
click at [172, 173] on div at bounding box center [169, 172] width 15 height 5
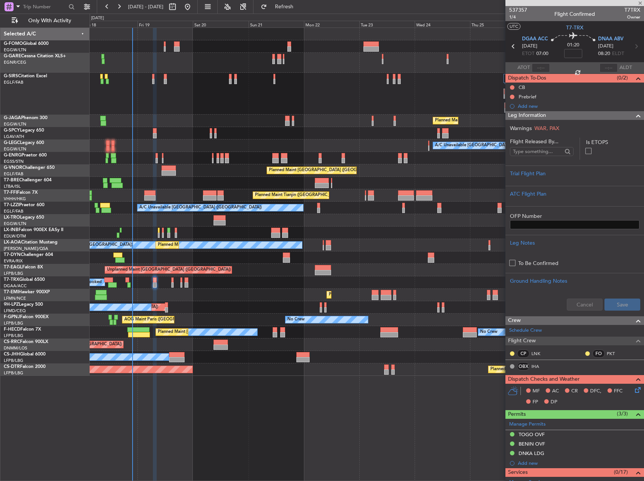
type input "-00:25"
type input "4"
